Goal: Task Accomplishment & Management: Complete application form

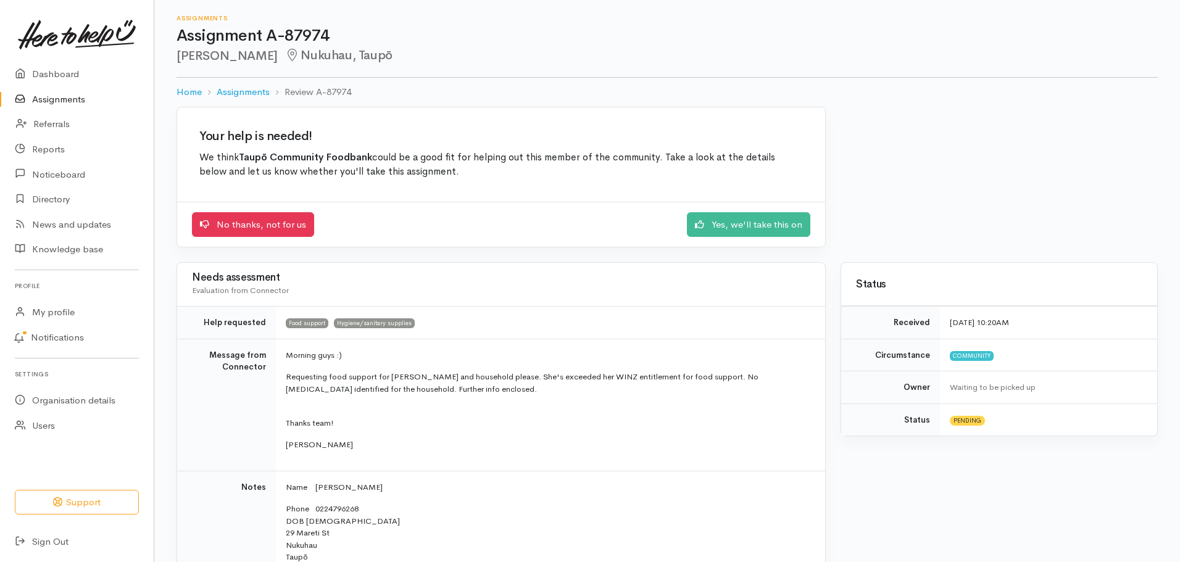
click at [65, 94] on link "Assignments" at bounding box center [77, 99] width 154 height 25
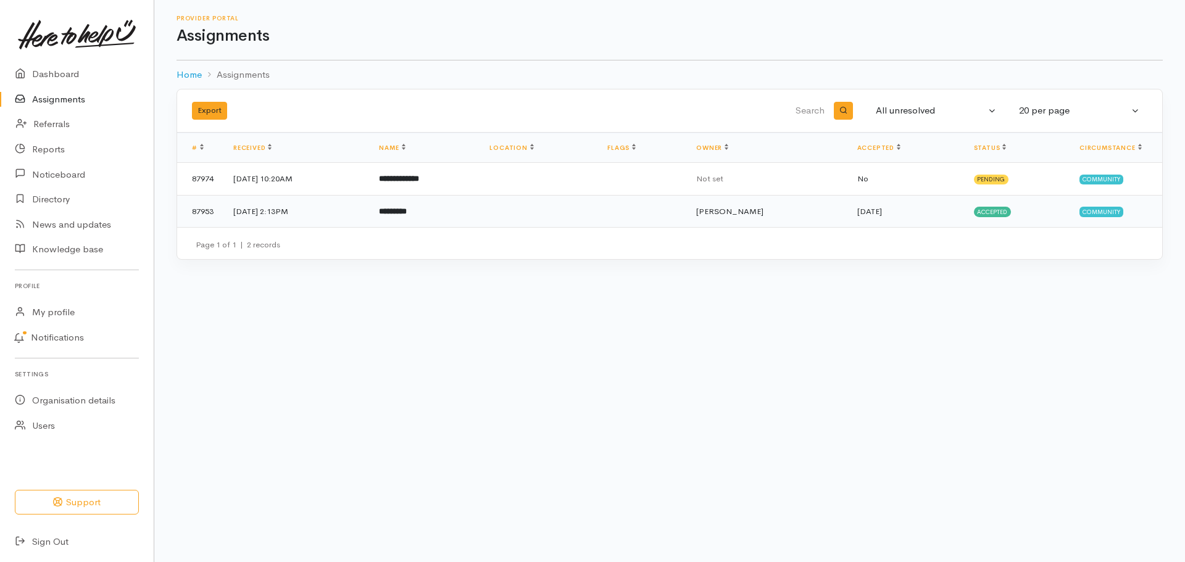
click at [534, 212] on td at bounding box center [539, 211] width 118 height 32
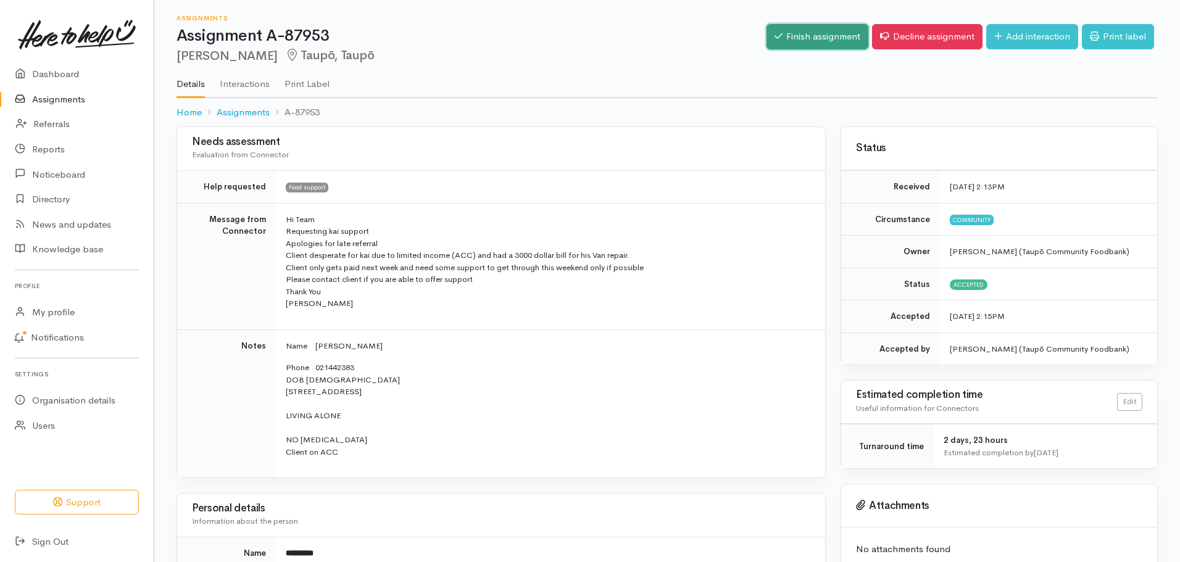
click at [802, 40] on link "Finish assignment" at bounding box center [817, 36] width 102 height 25
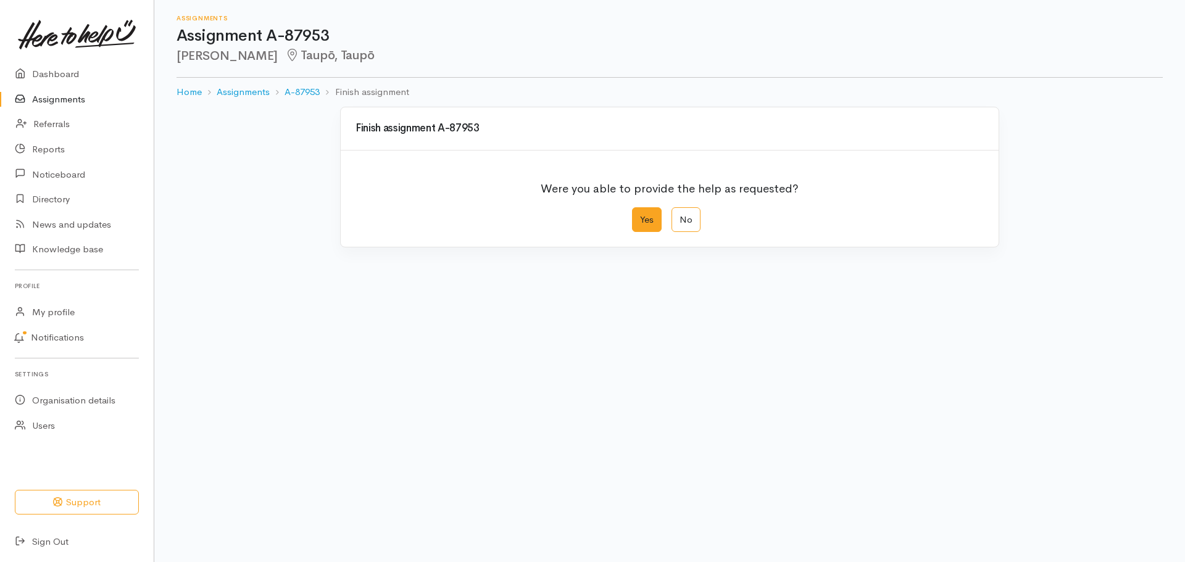
click at [650, 218] on label "Yes" at bounding box center [647, 219] width 30 height 25
click at [640, 215] on input "Yes" at bounding box center [636, 211] width 8 height 8
radio input "true"
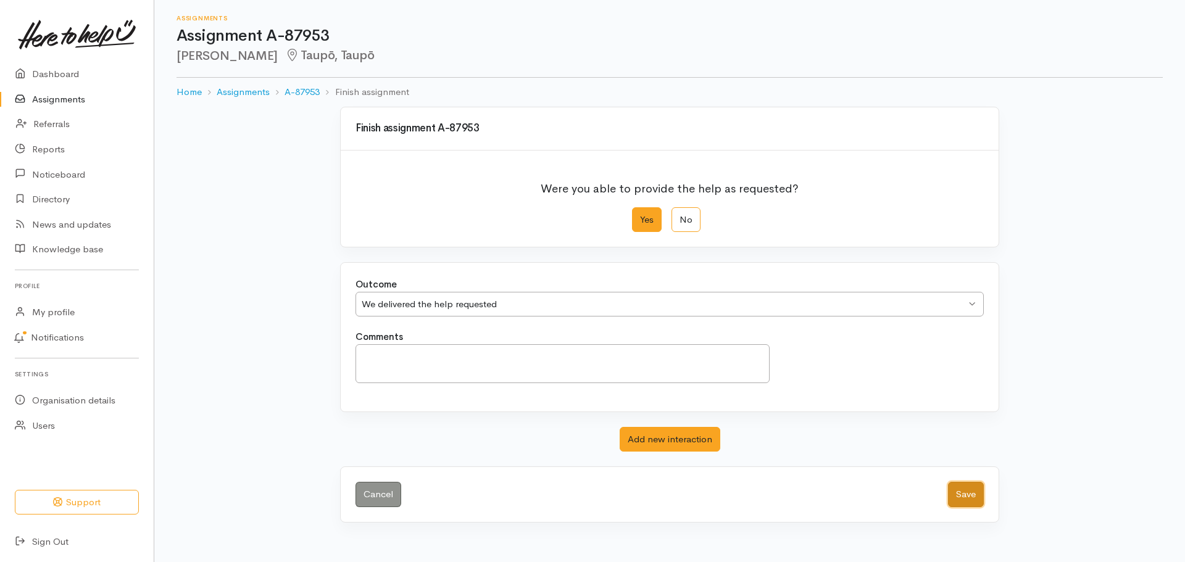
click at [978, 496] on button "Save" at bounding box center [966, 494] width 36 height 25
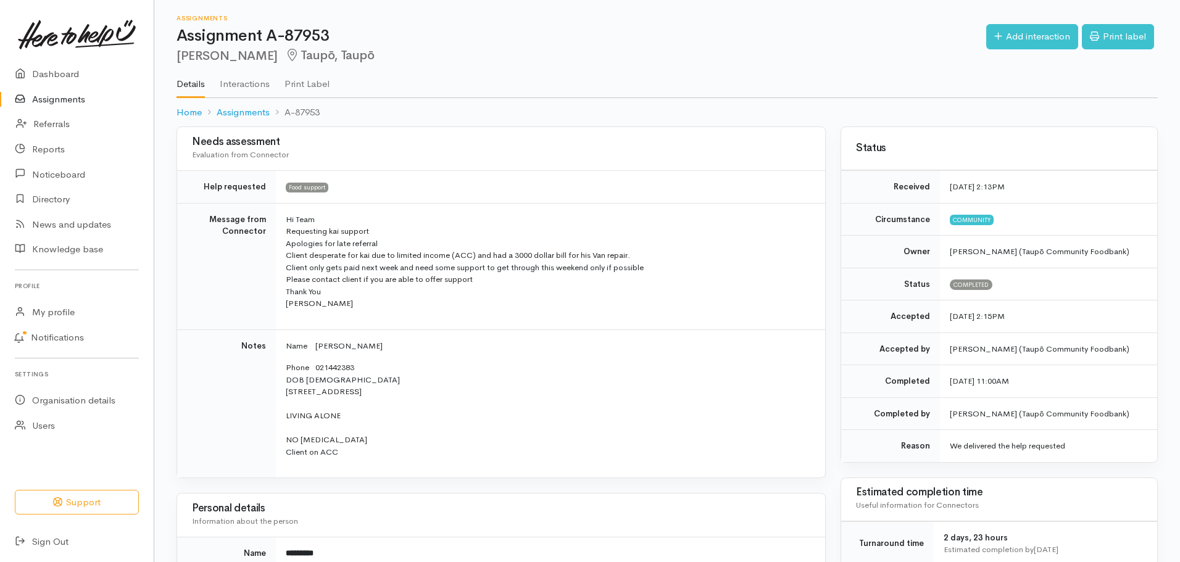
click at [60, 101] on link "Assignments" at bounding box center [77, 99] width 154 height 25
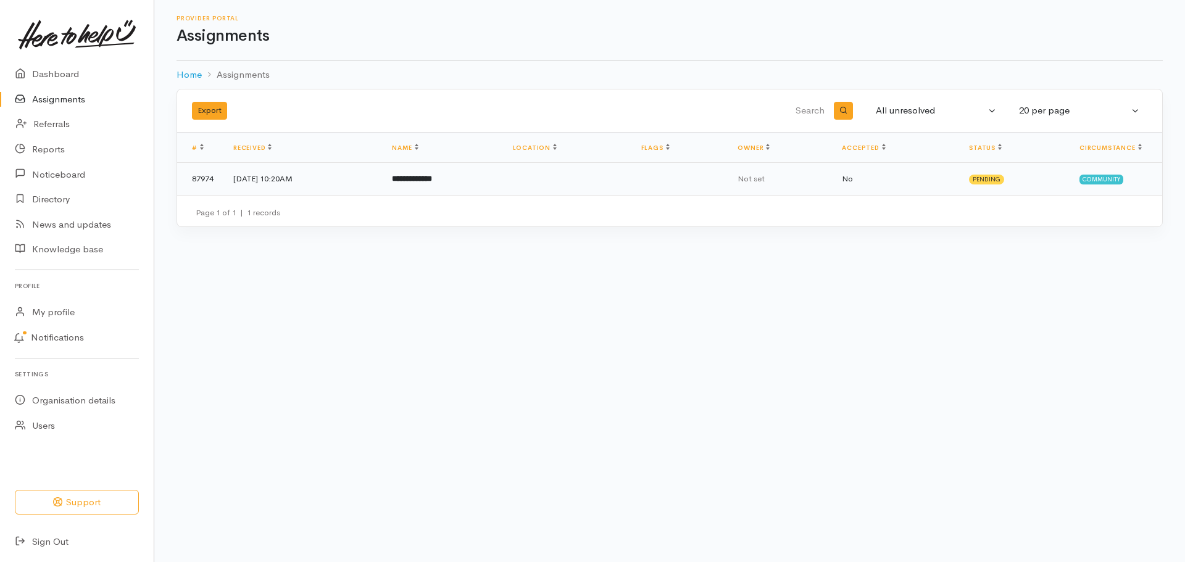
click at [565, 172] on td at bounding box center [567, 179] width 128 height 32
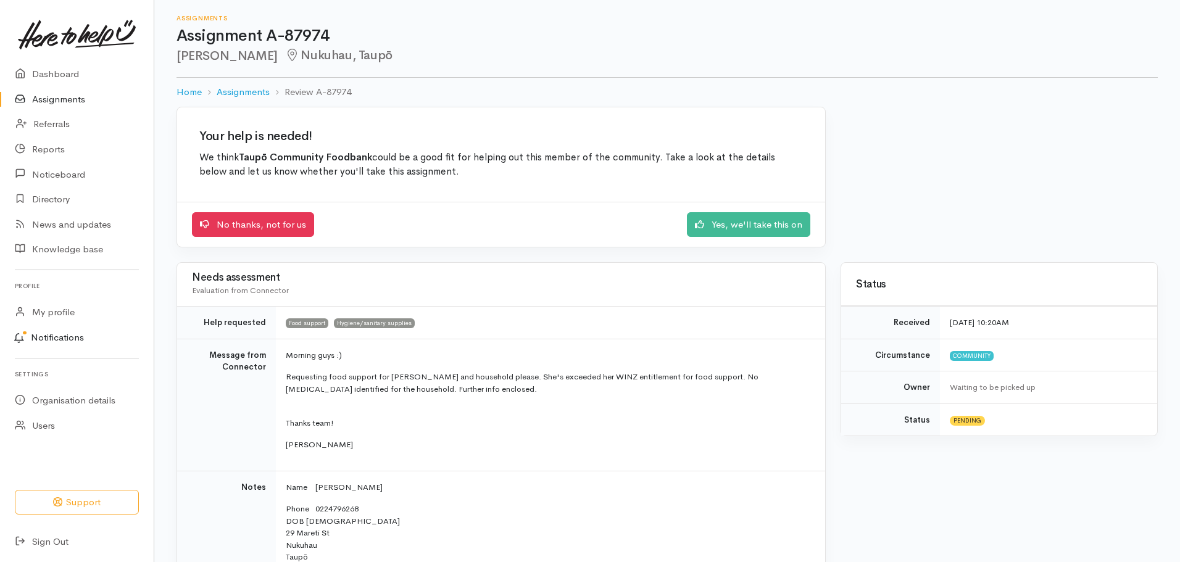
click at [64, 335] on link "Notifications" at bounding box center [74, 338] width 157 height 26
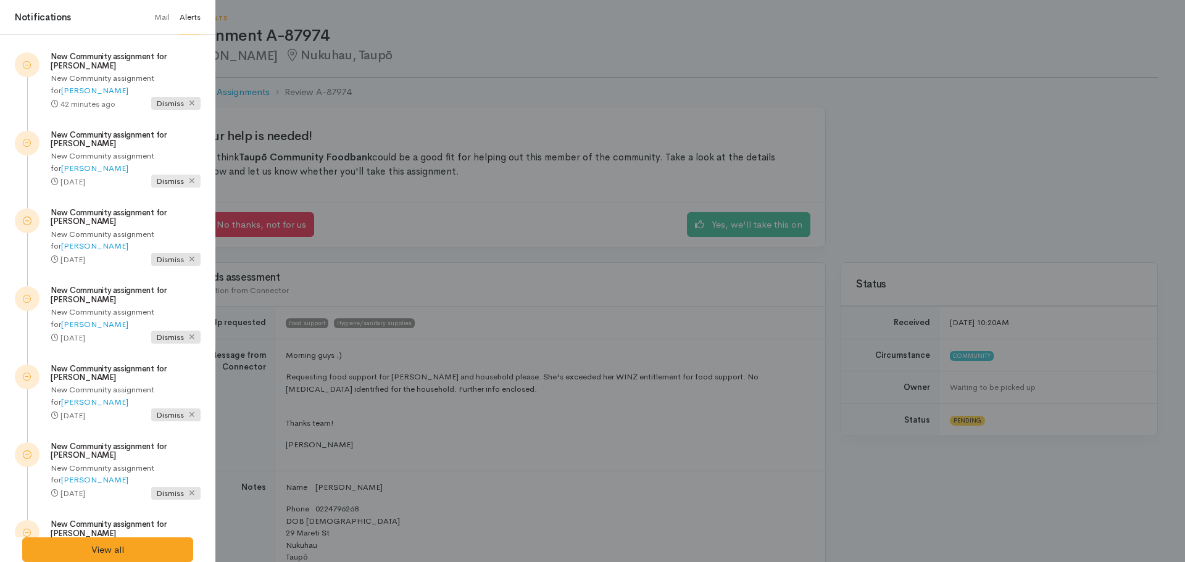
click at [188, 180] on icon at bounding box center [192, 181] width 8 height 8
click at [183, 180] on span "Dismiss" at bounding box center [175, 181] width 49 height 13
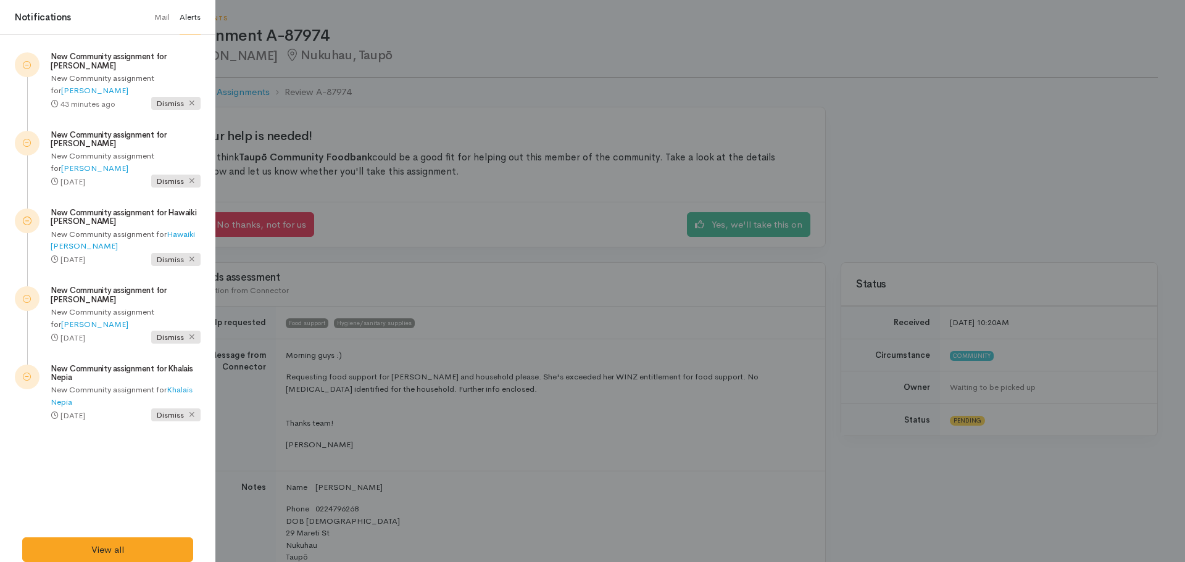
click at [183, 180] on span "Dismiss" at bounding box center [175, 181] width 49 height 13
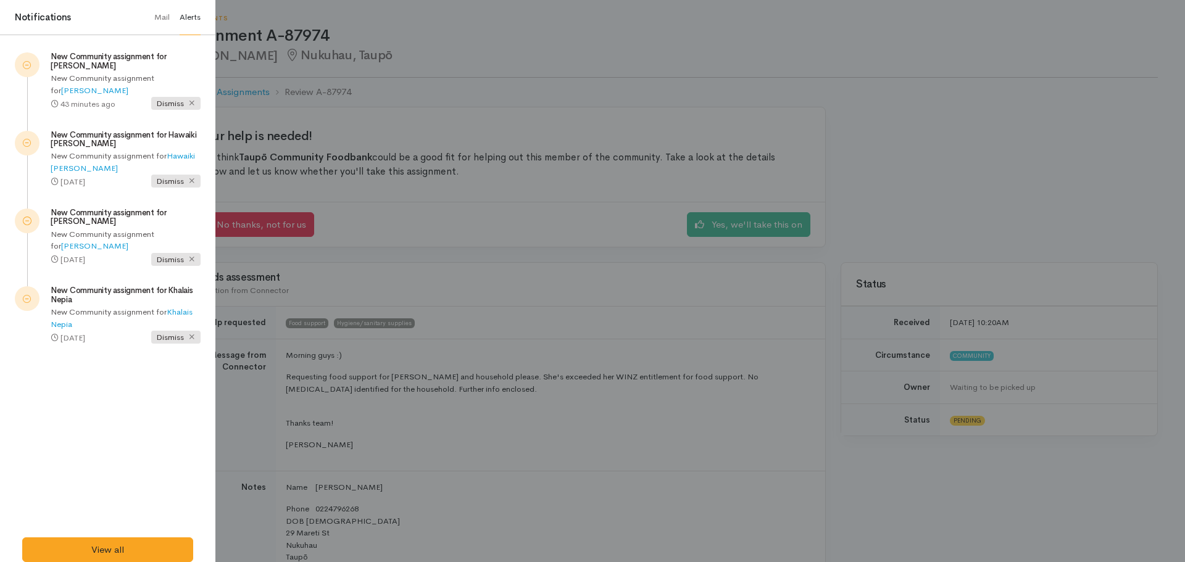
click at [183, 180] on span "Dismiss" at bounding box center [175, 181] width 49 height 13
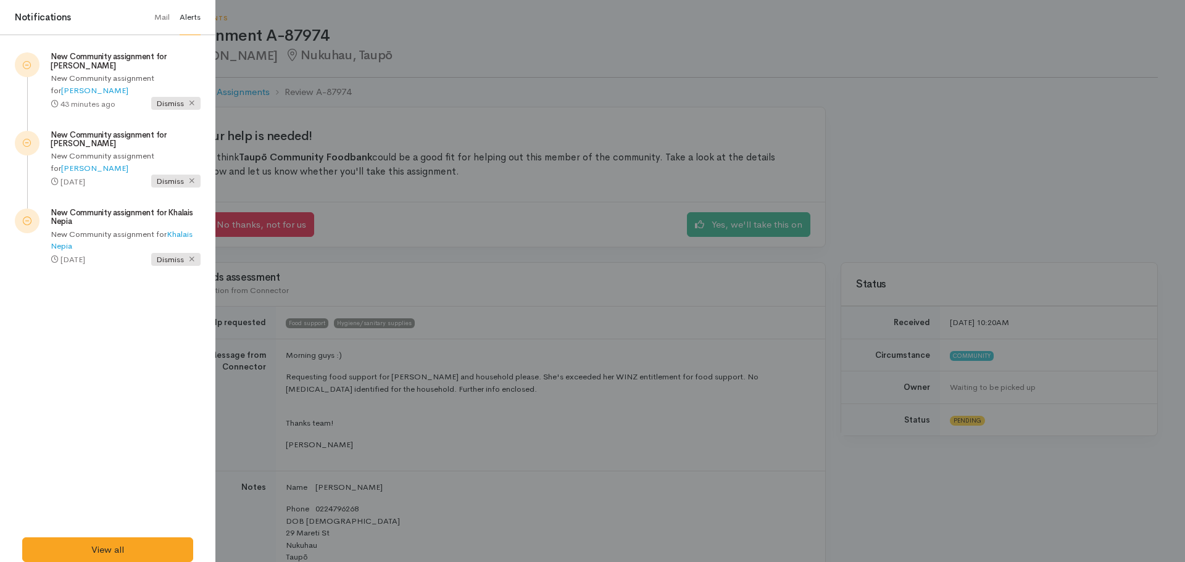
click at [183, 180] on span "Dismiss" at bounding box center [175, 181] width 49 height 13
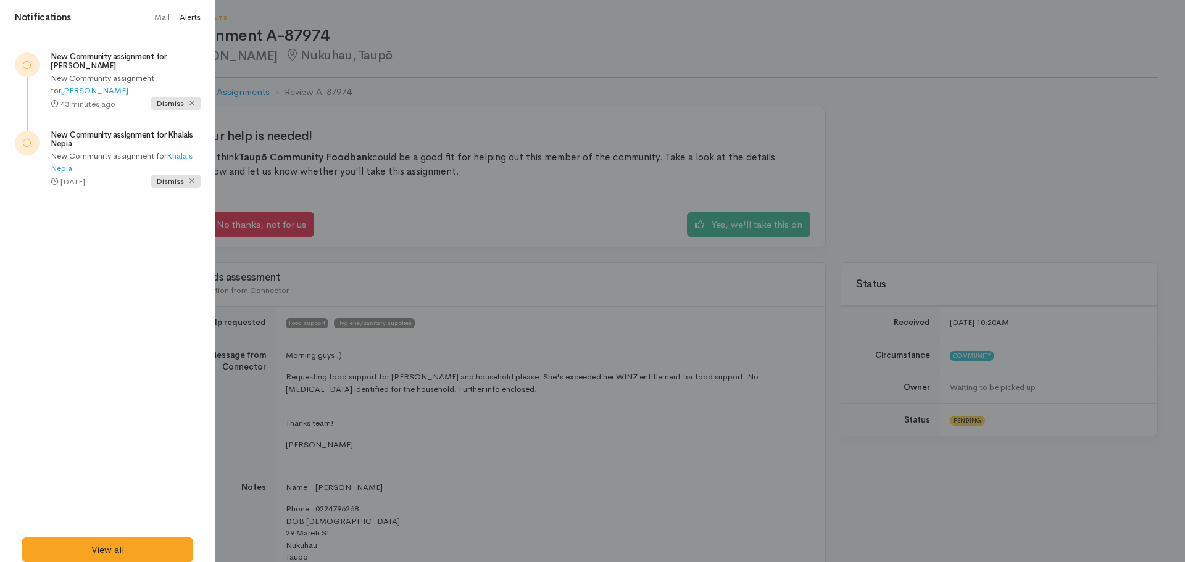
click at [183, 180] on span "Dismiss" at bounding box center [175, 181] width 49 height 13
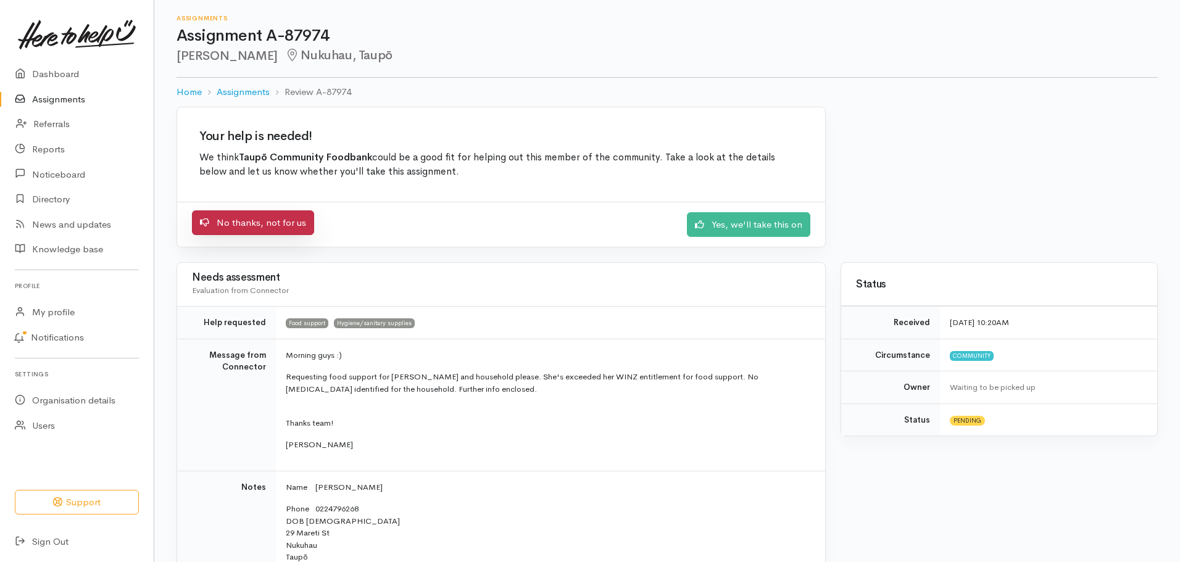
click at [248, 221] on link "No thanks, not for us" at bounding box center [253, 222] width 122 height 25
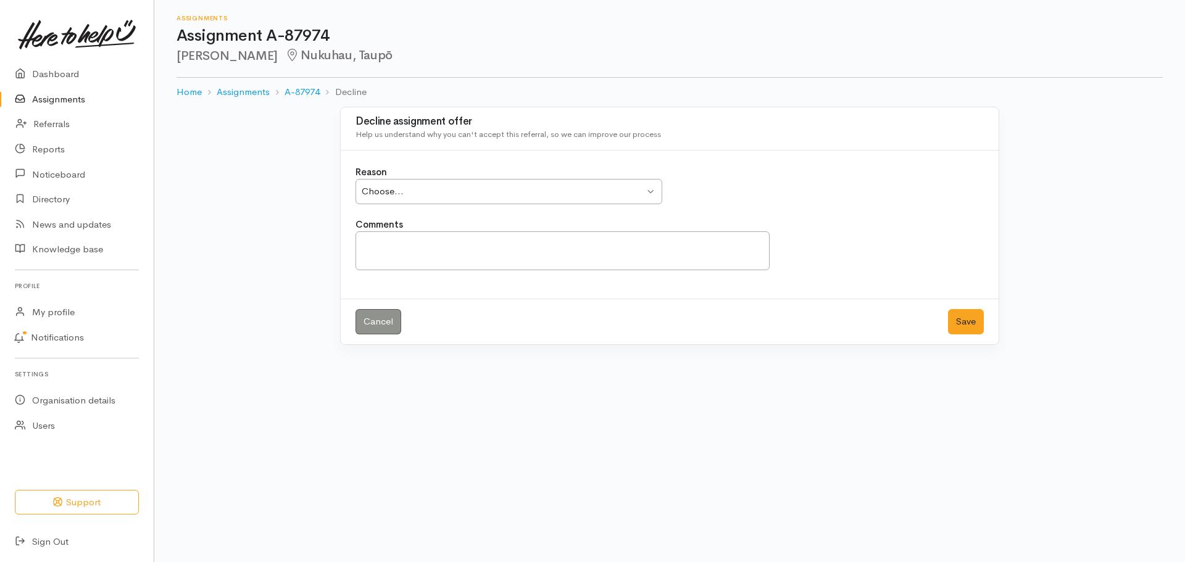
click at [653, 188] on div "Choose... Choose..." at bounding box center [508, 191] width 307 height 25
click at [381, 249] on textarea "Comments" at bounding box center [562, 250] width 414 height 39
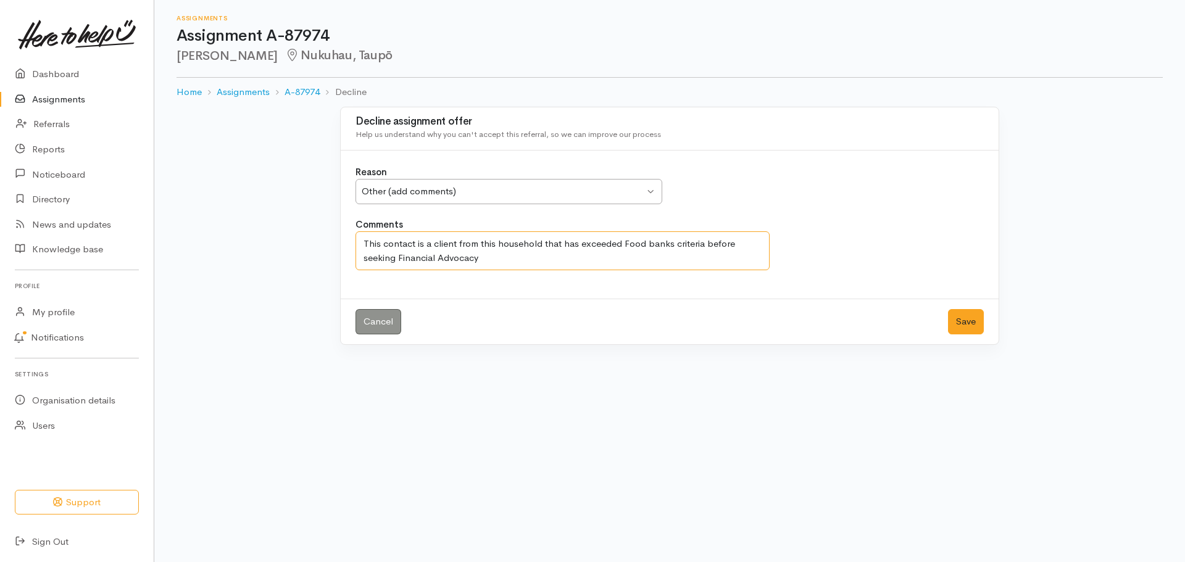
click at [492, 245] on textarea "This contact is a client from this household that has exceeded Food banks crite…" at bounding box center [562, 250] width 414 height 39
click at [478, 243] on textarea "This contact and household that has exceeded Food banks criteria before seeking…" at bounding box center [562, 250] width 414 height 39
click at [534, 243] on textarea "This contact and household(address) that has exceeded Food banks criteria befor…" at bounding box center [562, 250] width 414 height 39
click at [413, 261] on textarea "This contact and household(address) has exceeded Food banks criteria before see…" at bounding box center [562, 250] width 414 height 39
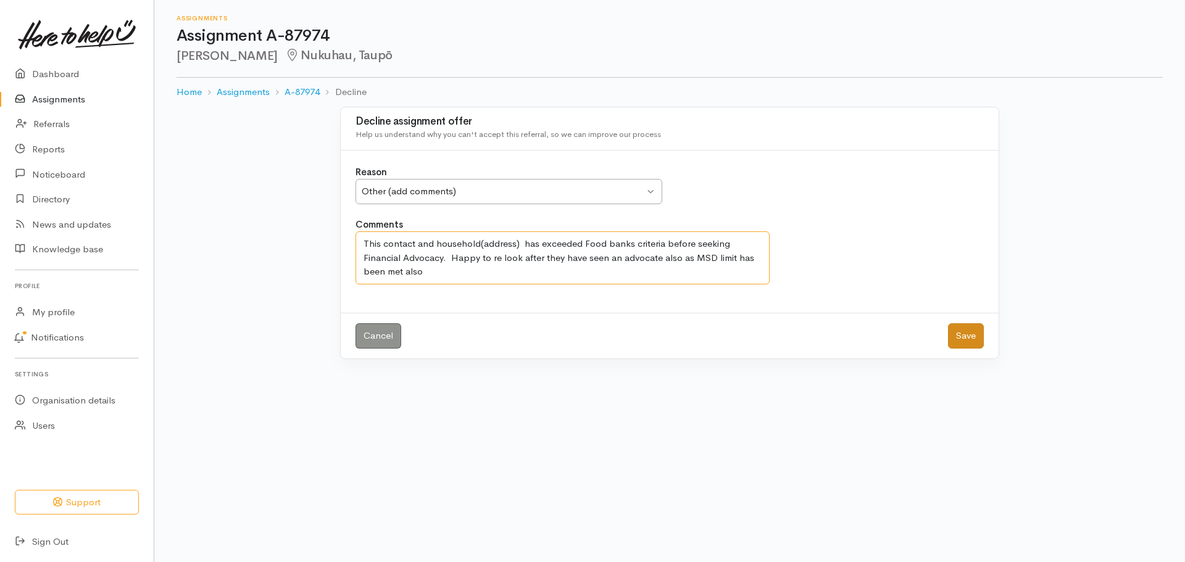
type textarea "This contact and household(address) has exceeded Food banks criteria before see…"
click at [970, 335] on button "Save" at bounding box center [966, 335] width 36 height 25
